Goal: Task Accomplishment & Management: Use online tool/utility

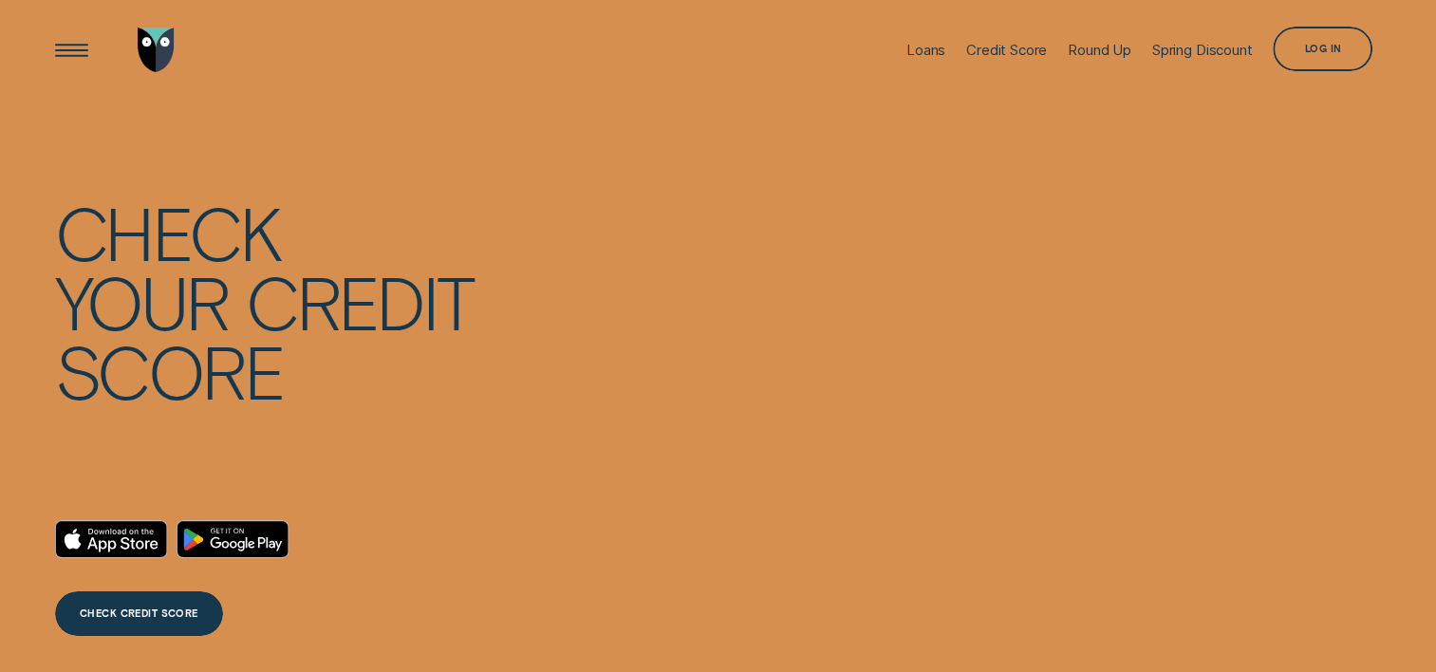
click at [1294, 43] on div "Log in" at bounding box center [1323, 49] width 100 height 45
click at [1299, 36] on div "Log in" at bounding box center [1323, 49] width 100 height 45
click at [1305, 47] on div "Log in" at bounding box center [1323, 51] width 37 height 9
click at [1318, 50] on div "Log in" at bounding box center [1323, 51] width 37 height 9
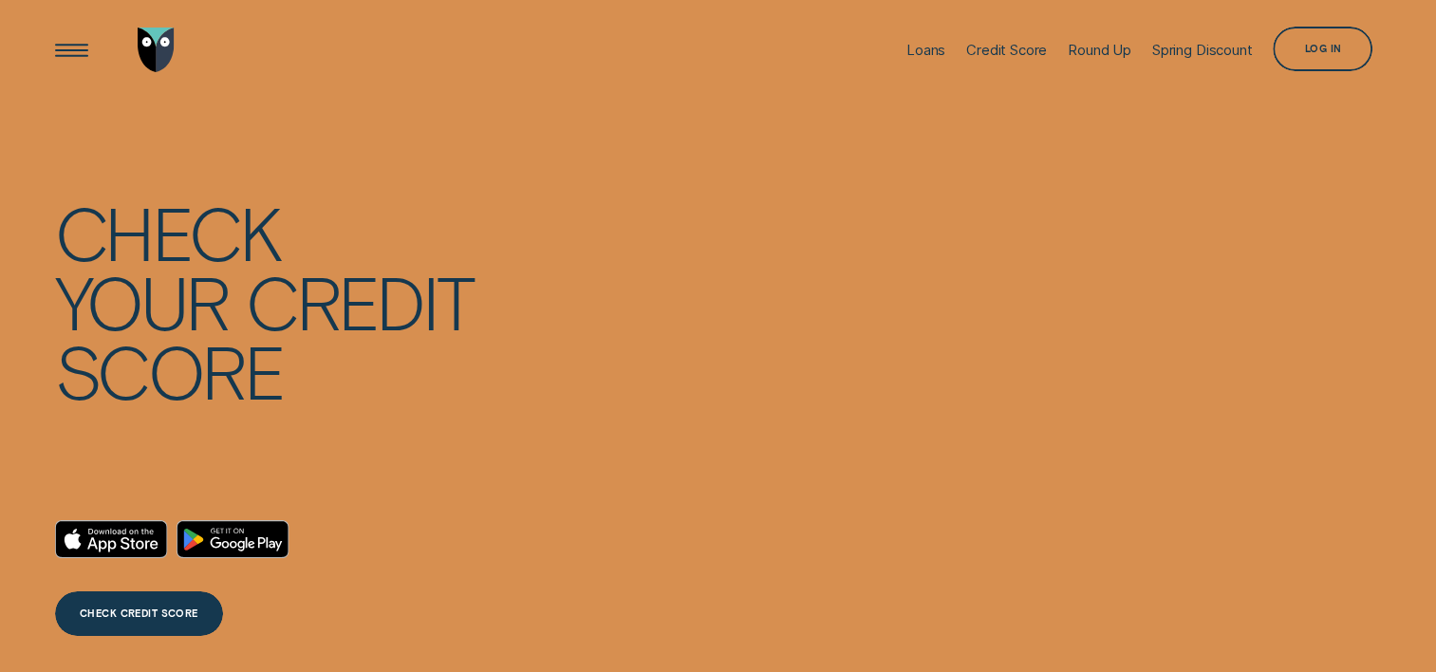
click at [1314, 53] on div "Log in" at bounding box center [1323, 51] width 37 height 9
click at [1313, 51] on div "Log in" at bounding box center [1323, 51] width 37 height 9
click at [1313, 47] on div "Log in" at bounding box center [1323, 51] width 37 height 9
click at [1312, 50] on div "Log in" at bounding box center [1323, 51] width 37 height 9
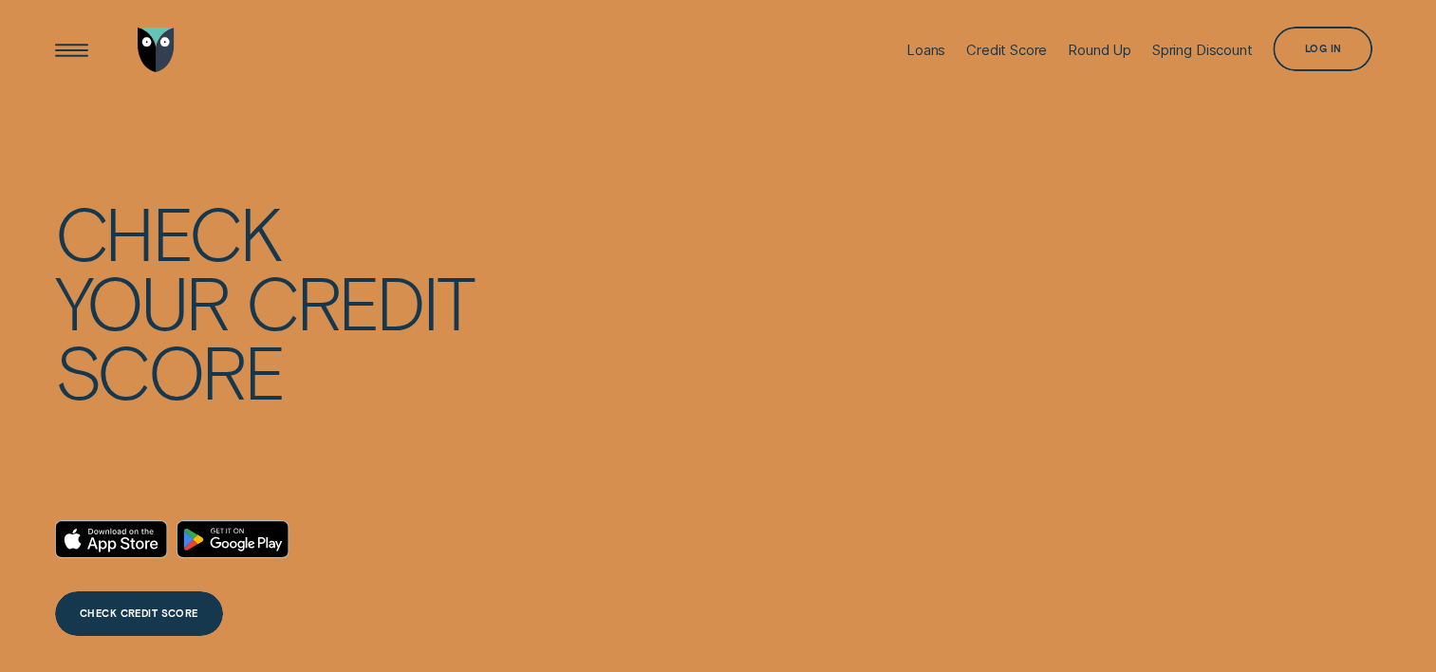
click at [1312, 50] on div "Log in" at bounding box center [1323, 51] width 37 height 9
click at [1311, 47] on div "Log in" at bounding box center [1323, 51] width 37 height 9
click at [1310, 47] on div "Log in" at bounding box center [1323, 51] width 37 height 9
click at [1309, 42] on div "Log in" at bounding box center [1323, 49] width 100 height 45
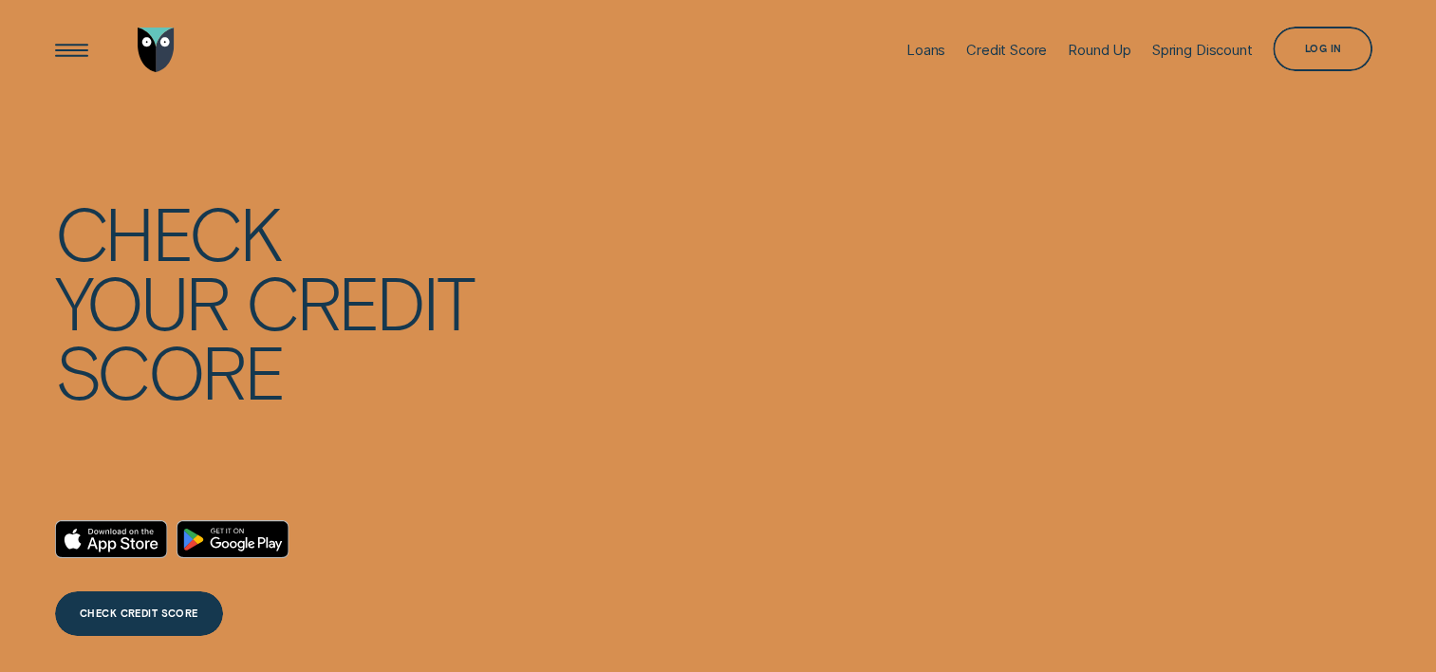
click at [1295, 65] on div "Log in" at bounding box center [1323, 49] width 100 height 45
click at [1301, 57] on div "Log in" at bounding box center [1323, 49] width 100 height 45
click at [1310, 47] on div "Log in" at bounding box center [1323, 51] width 37 height 9
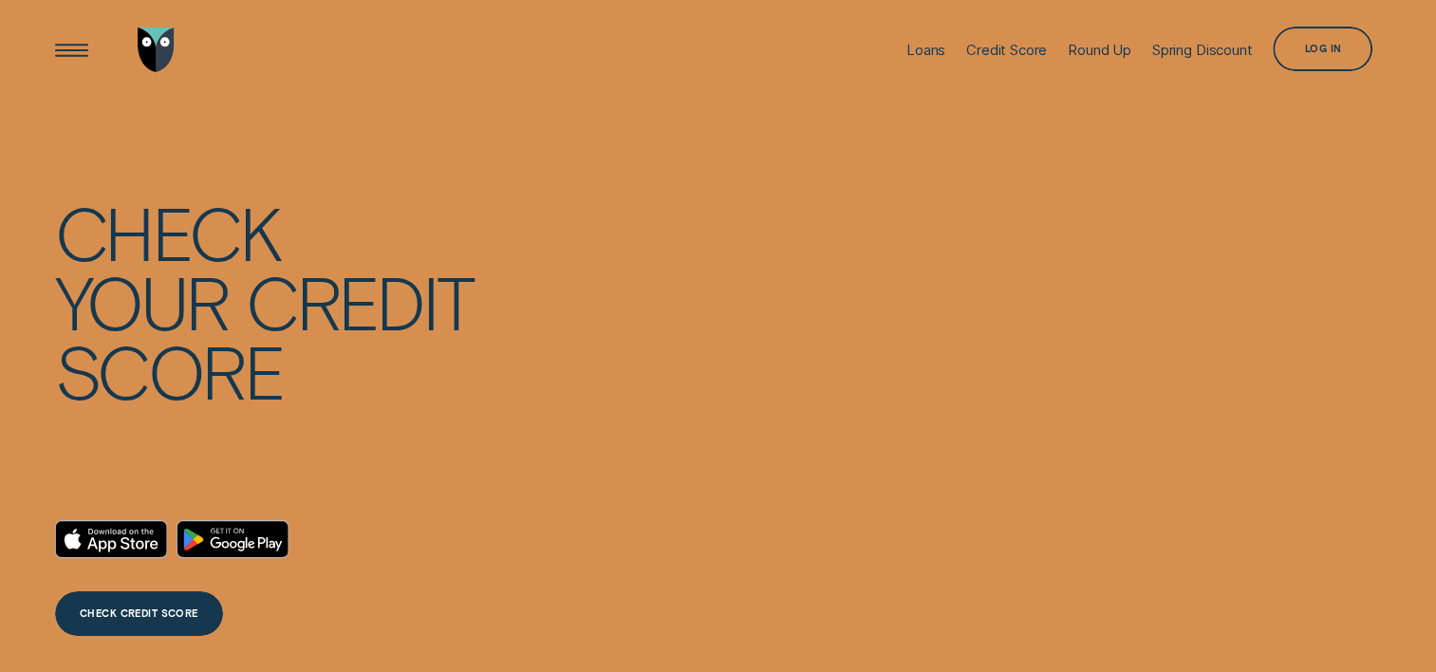
click at [1310, 49] on div "Log in" at bounding box center [1323, 51] width 37 height 9
click at [167, 610] on div "CHECK CREDIT SCORE" at bounding box center [139, 613] width 168 height 45
